Goal: Complete application form

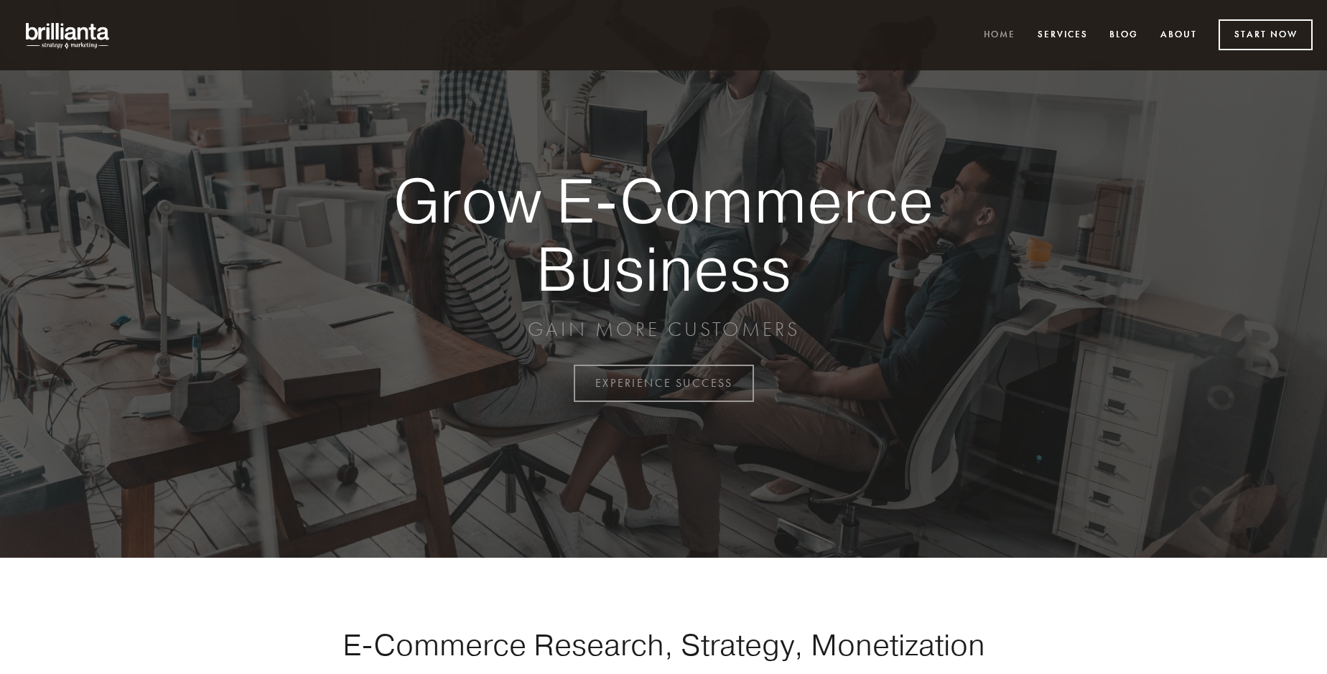
scroll to position [3764, 0]
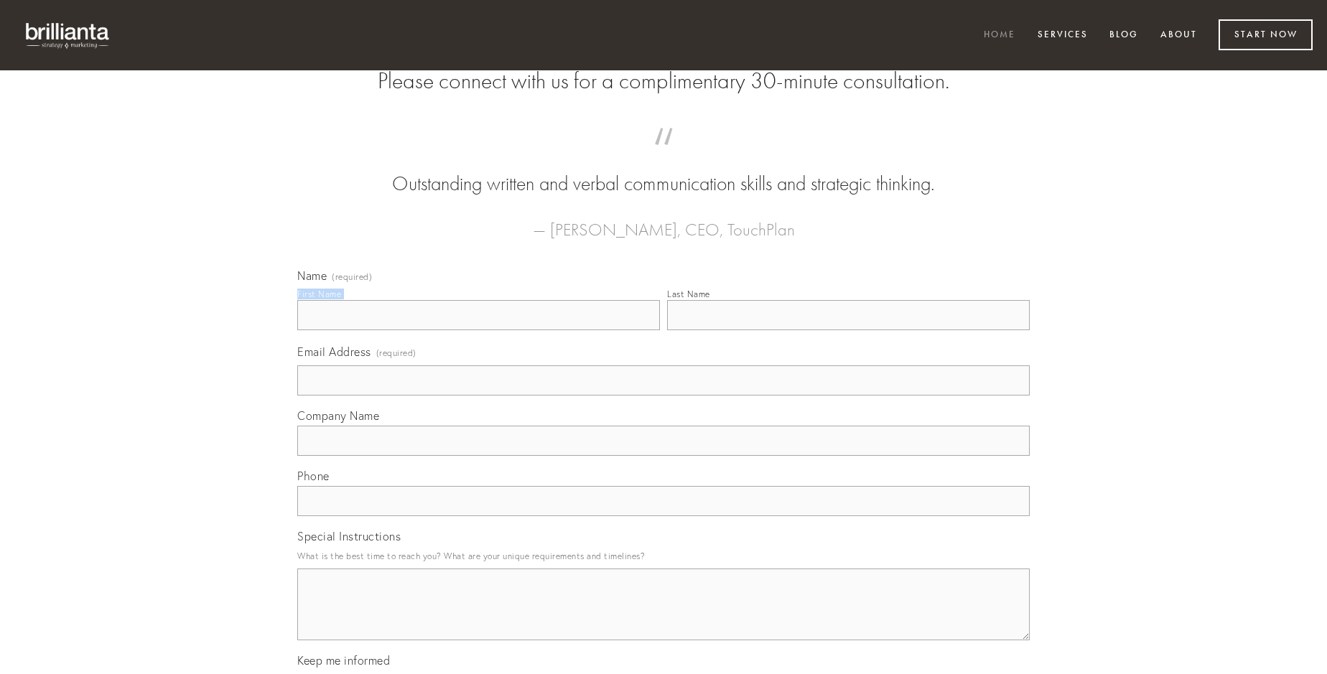
type input "[PERSON_NAME]"
click at [848, 330] on input "Last Name" at bounding box center [848, 315] width 363 height 30
type input "[PERSON_NAME]"
click at [664, 396] on input "Email Address (required)" at bounding box center [663, 381] width 732 height 30
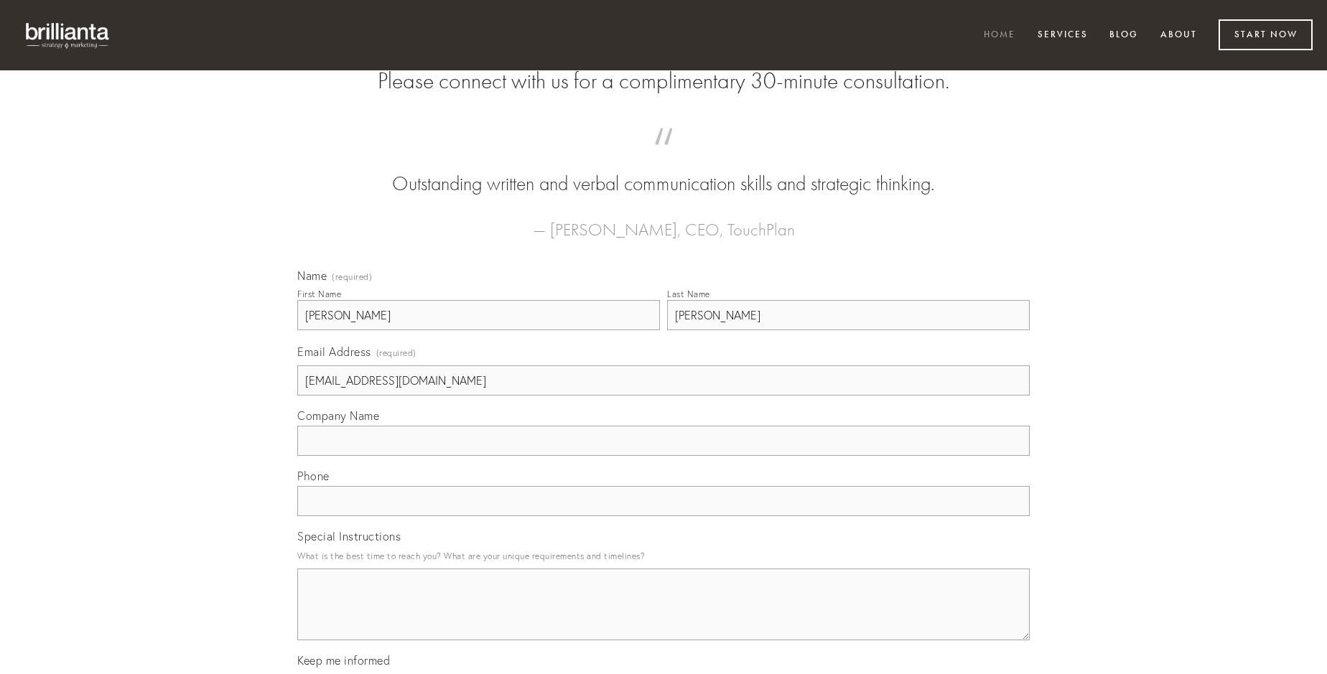
type input "[EMAIL_ADDRESS][DOMAIN_NAME]"
click at [664, 456] on input "Company Name" at bounding box center [663, 441] width 732 height 30
type input "ocer"
click at [664, 516] on input "text" at bounding box center [663, 501] width 732 height 30
click at [664, 618] on textarea "Special Instructions" at bounding box center [663, 605] width 732 height 72
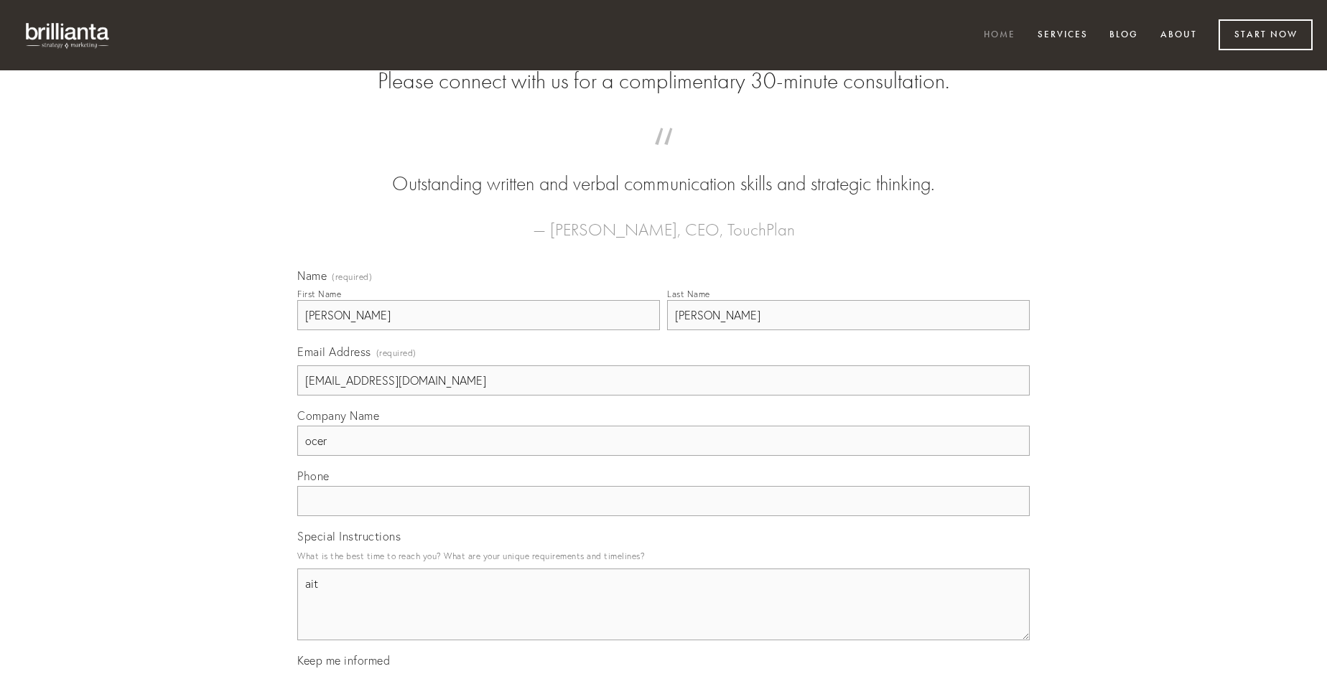
type textarea "ait"
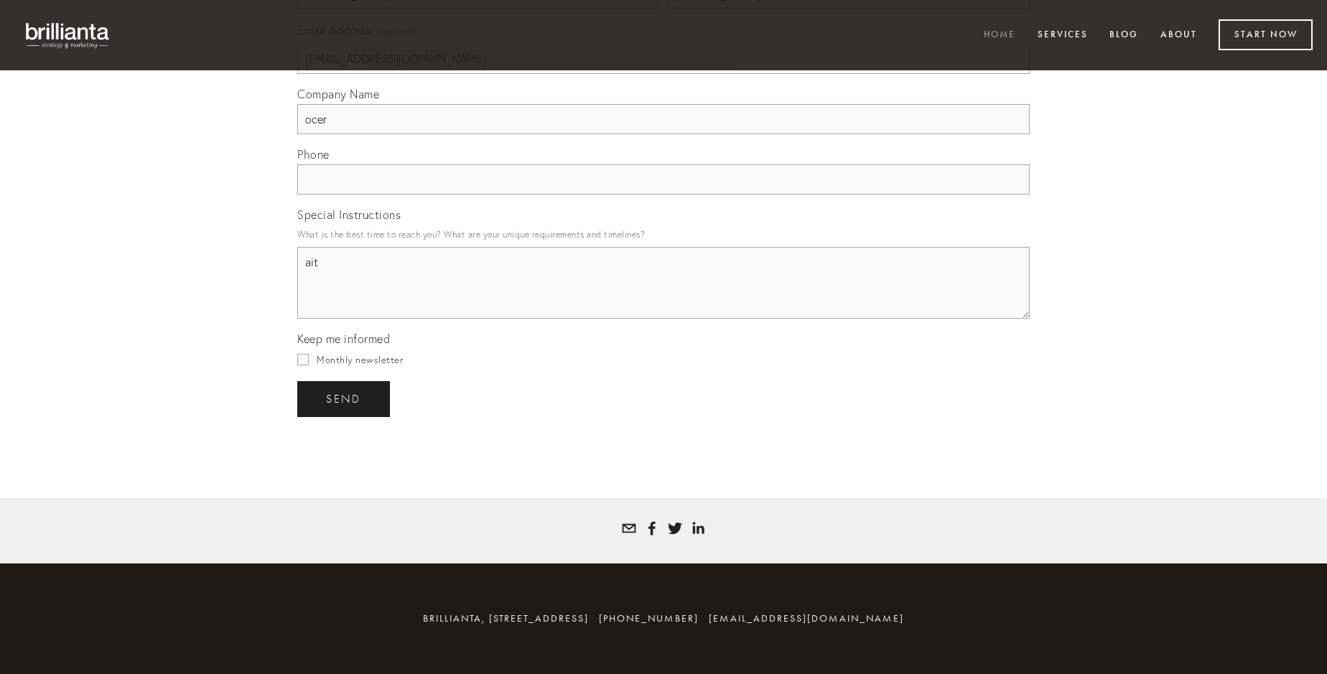
click at [345, 399] on span "send" at bounding box center [343, 399] width 35 height 13
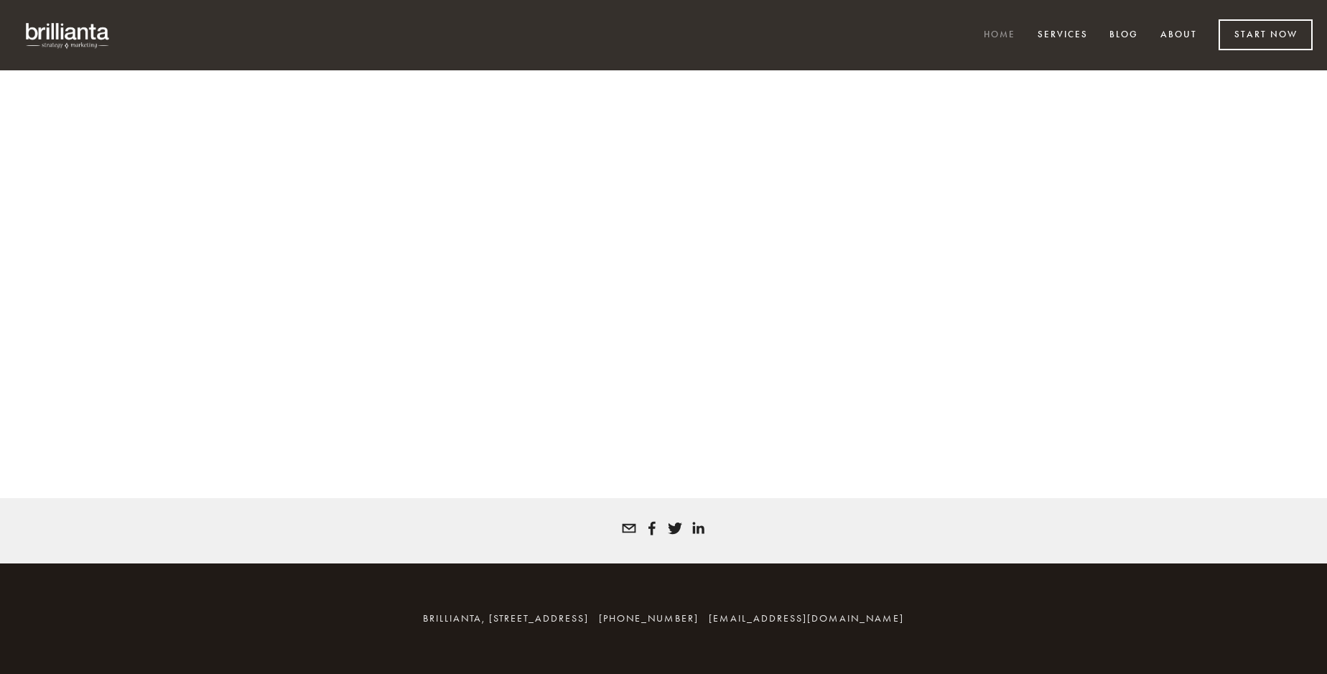
scroll to position [3745, 0]
